Goal: Information Seeking & Learning: Compare options

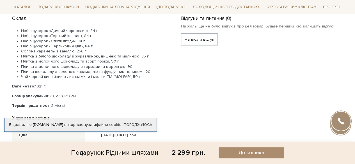
scroll to position [285, 0]
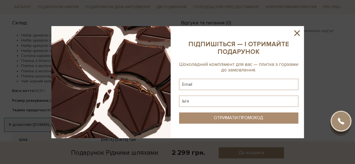
click at [295, 32] on icon at bounding box center [297, 33] width 10 height 10
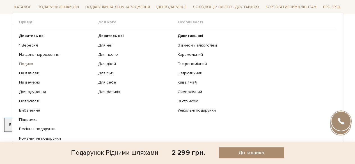
click at [28, 63] on link "Подяка" at bounding box center [56, 64] width 75 height 5
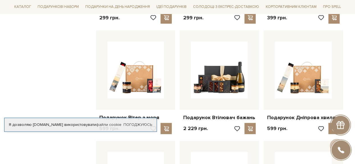
scroll to position [315, 0]
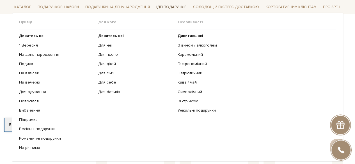
click at [178, 5] on span "Ідеї подарунків" at bounding box center [171, 7] width 35 height 9
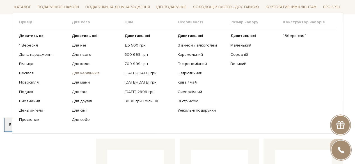
click at [83, 73] on link "Для керівників" at bounding box center [96, 73] width 49 height 5
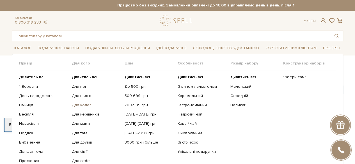
click at [82, 105] on link "Для колег" at bounding box center [96, 105] width 49 height 5
click at [183, 114] on link "Патріотичний" at bounding box center [202, 114] width 49 height 5
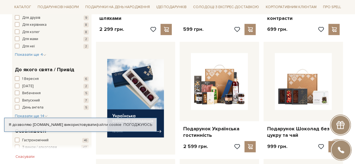
scroll to position [193, 0]
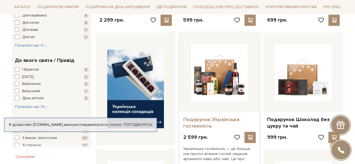
click at [207, 127] on link "Подарунок Українська гостинність" at bounding box center [219, 123] width 73 height 13
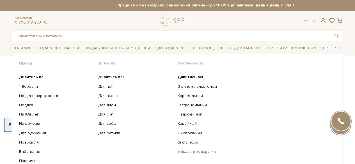
click at [188, 152] on link "Унікальні подарунки" at bounding box center [255, 151] width 154 height 5
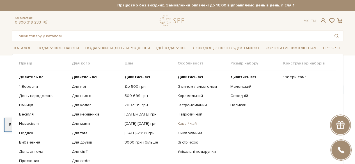
click at [186, 124] on link "Кава / чай" at bounding box center [202, 123] width 49 height 5
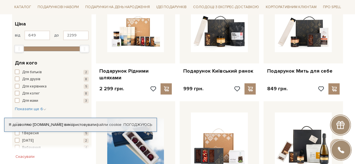
scroll to position [121, 0]
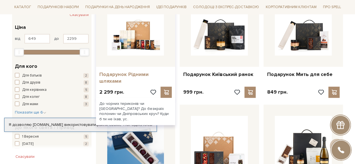
click at [140, 74] on link "Подарунок Рідними шляхами" at bounding box center [135, 77] width 73 height 13
